Goal: Task Accomplishment & Management: Use online tool/utility

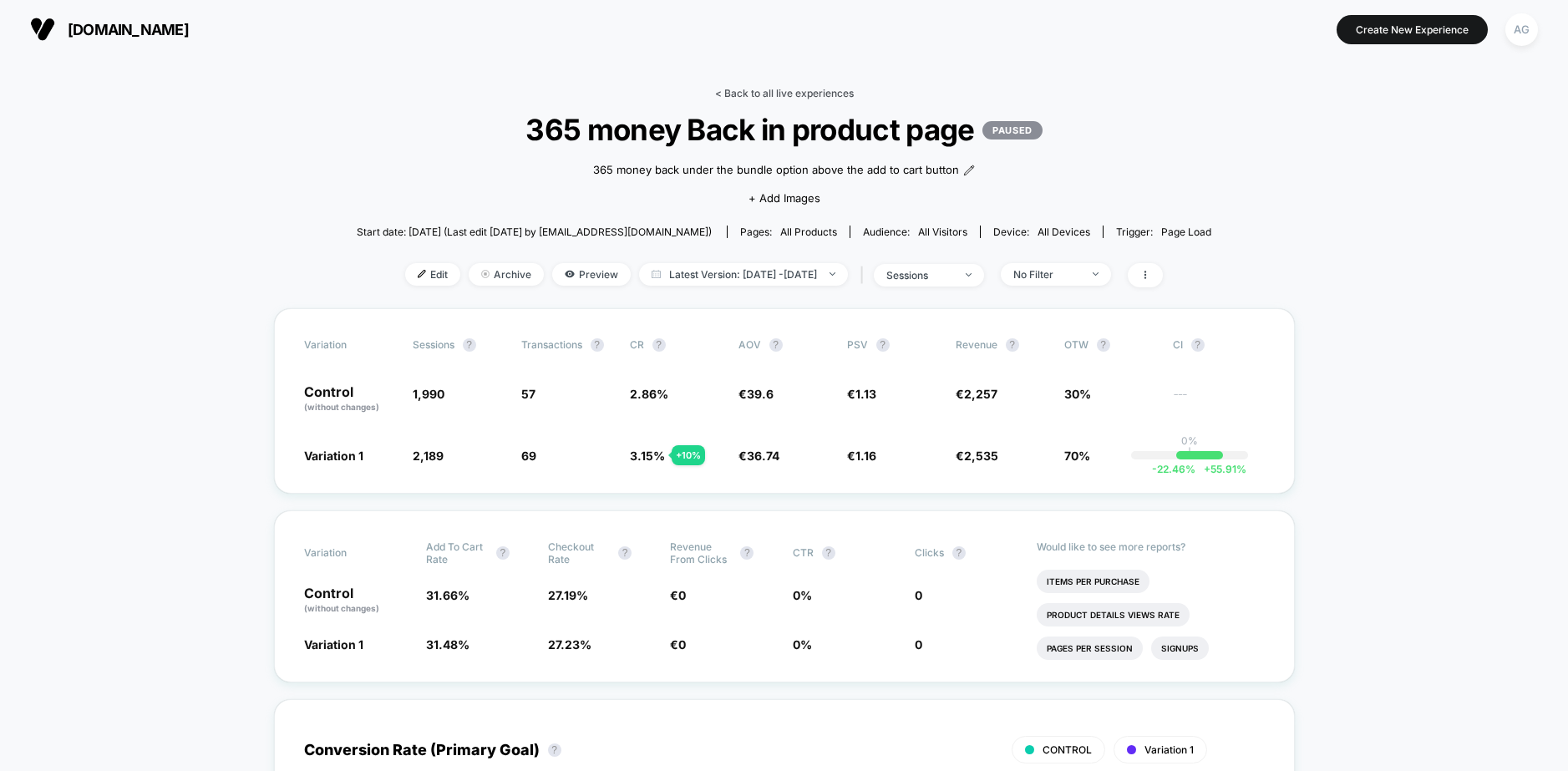
click at [758, 89] on link "< Back to all live experiences" at bounding box center [784, 92] width 138 height 13
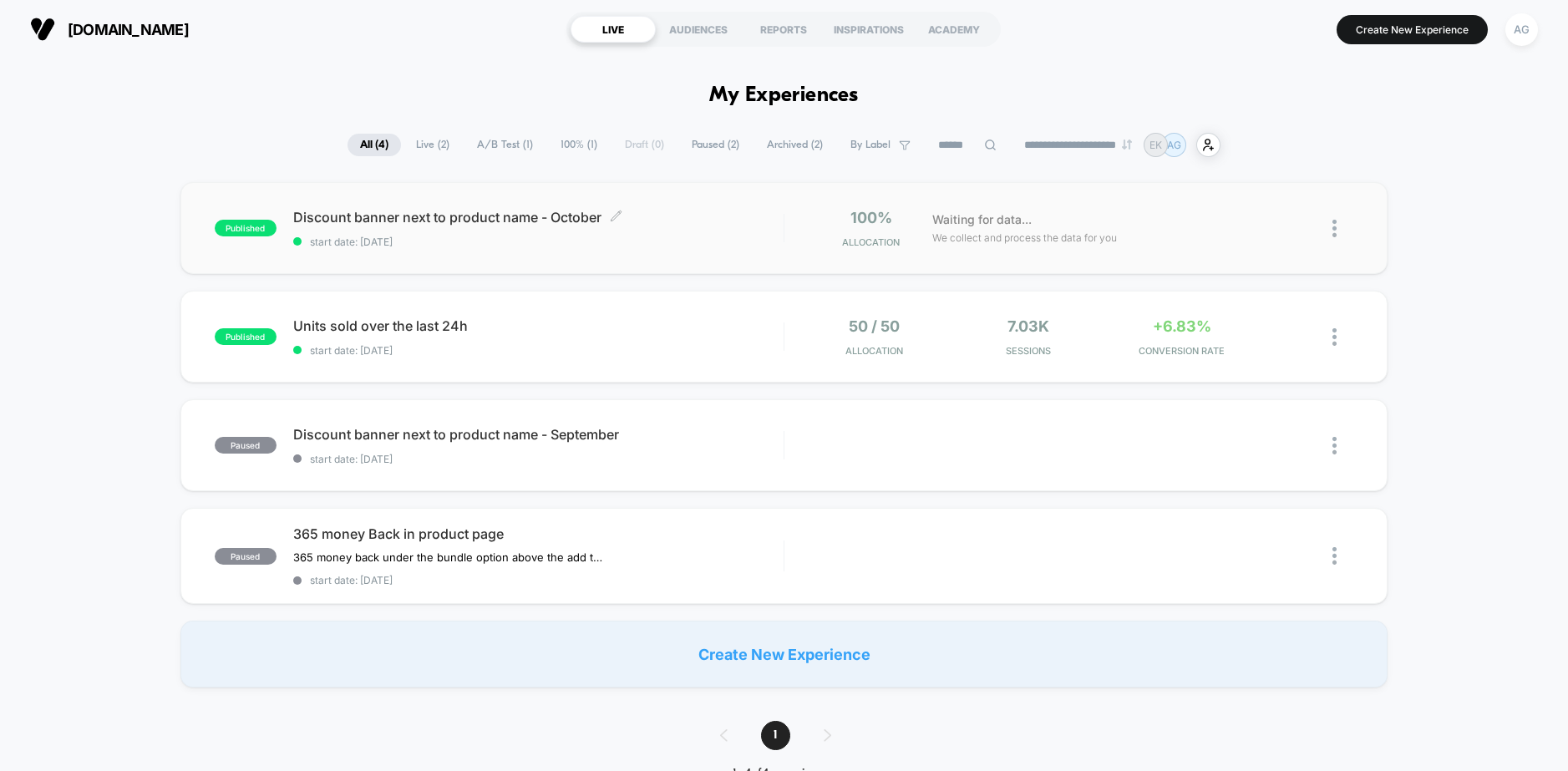
click at [423, 212] on span "Discount banner next to product name - October Click to edit experience details" at bounding box center [538, 217] width 490 height 17
